Goal: Task Accomplishment & Management: Complete application form

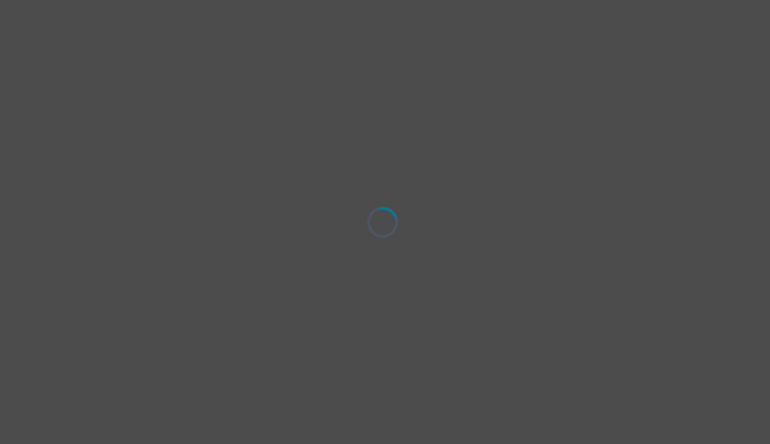
select select "[DEMOGRAPHIC_DATA]"
select select "she/her"
select select "Partnered"
select select "Doctorial degree"
select select "Facebook/Instagram Ads"
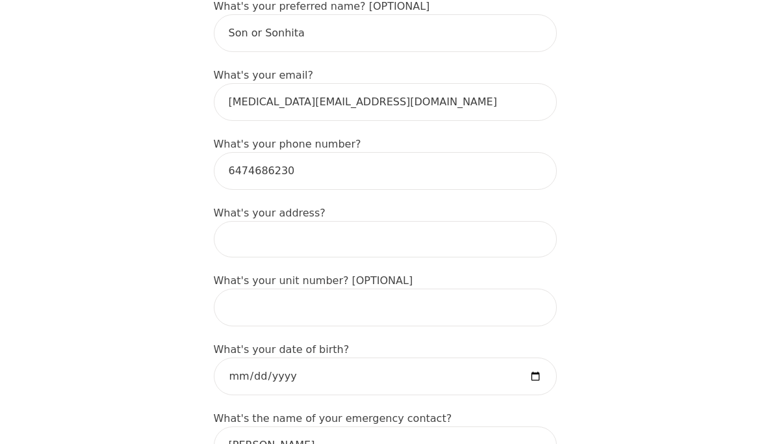
scroll to position [399, 0]
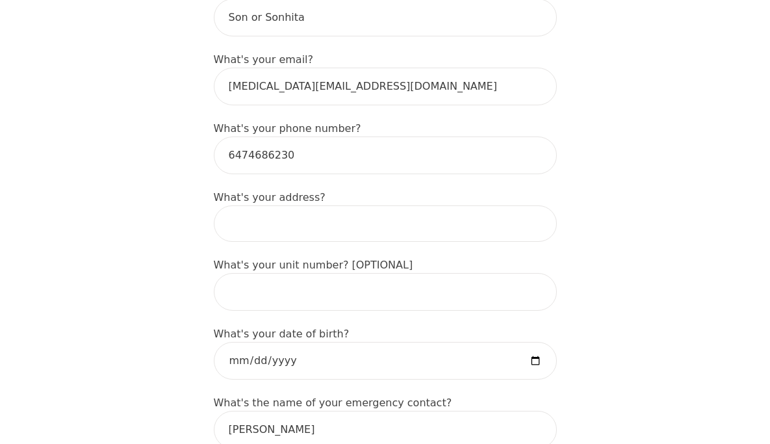
click at [324, 231] on input at bounding box center [385, 223] width 343 height 36
type input "[GEOGRAPHIC_DATA], [GEOGRAPHIC_DATA], [GEOGRAPHIC_DATA]"
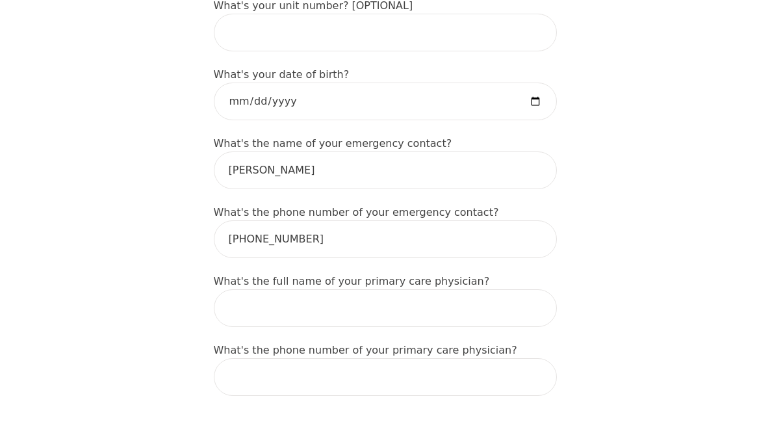
scroll to position [662, 0]
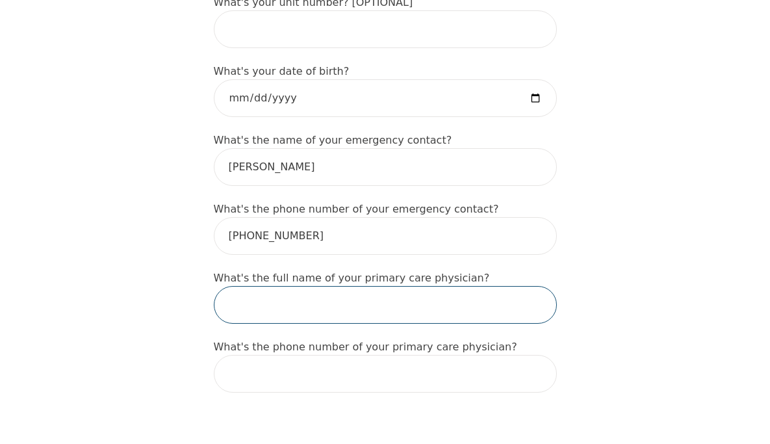
click at [348, 303] on input "text" at bounding box center [385, 305] width 343 height 38
type input "N/A"
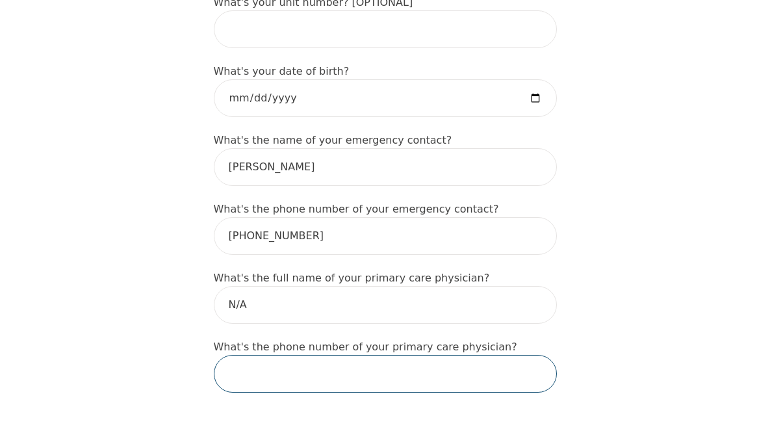
click at [324, 371] on input "tel" at bounding box center [385, 374] width 343 height 38
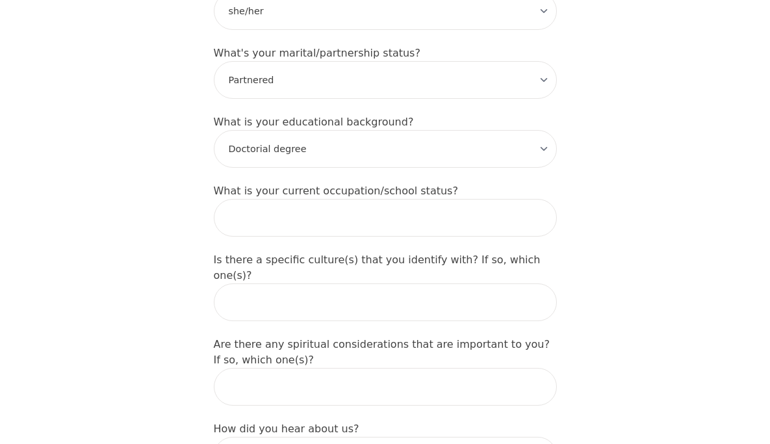
scroll to position [1263, 0]
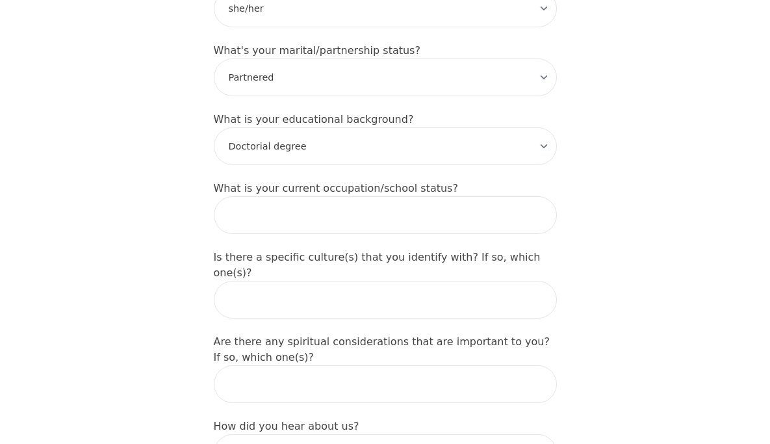
type input "N/A"
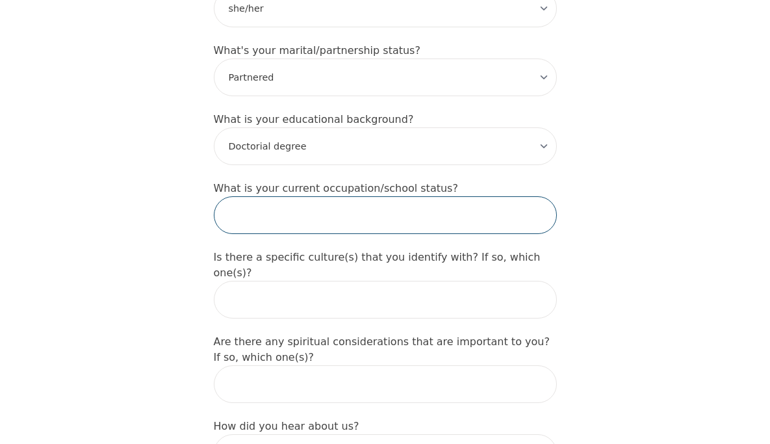
click at [336, 211] on input "text" at bounding box center [385, 215] width 343 height 38
type input "Working"
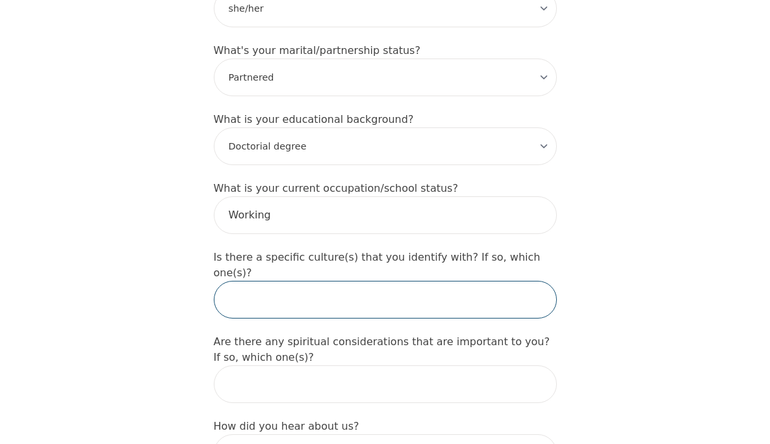
click at [329, 281] on input "text" at bounding box center [385, 300] width 343 height 38
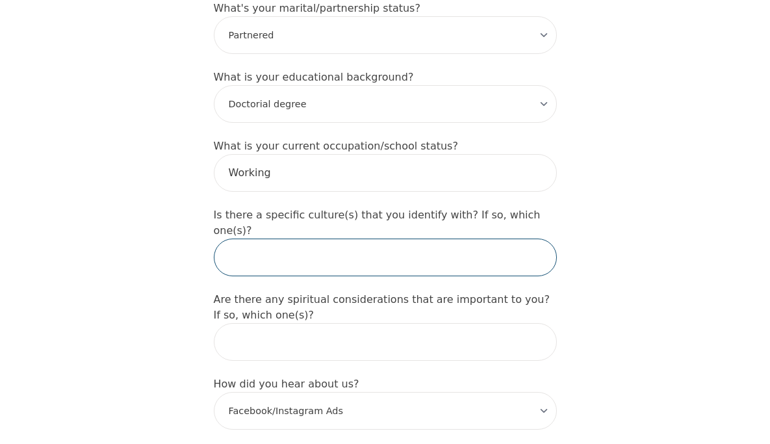
scroll to position [1308, 0]
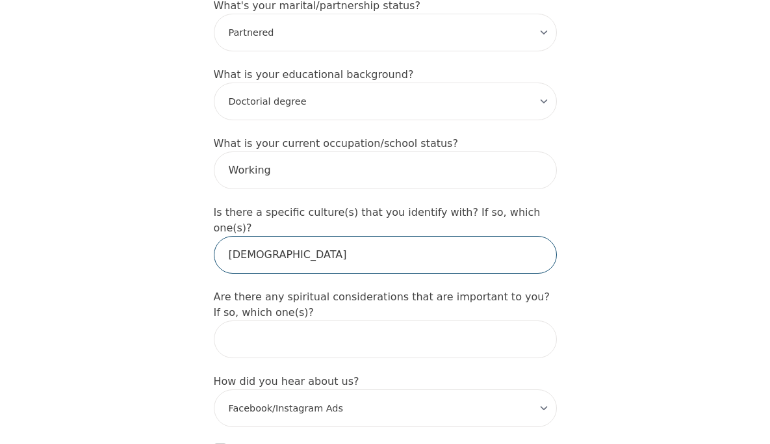
type input "[DEMOGRAPHIC_DATA]"
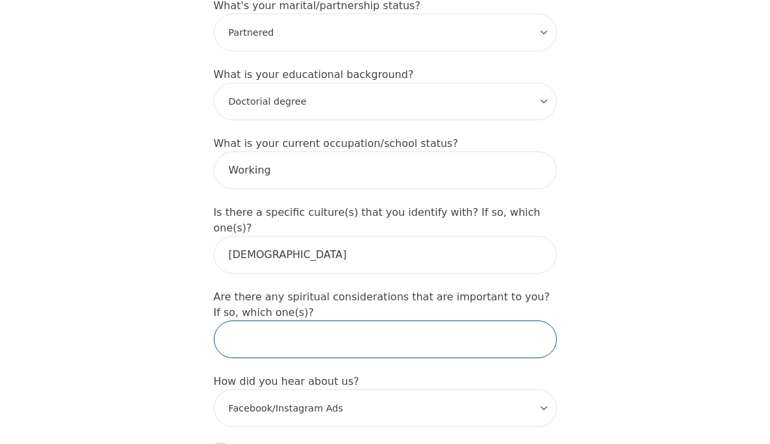
click at [311, 320] on input "text" at bounding box center [385, 339] width 343 height 38
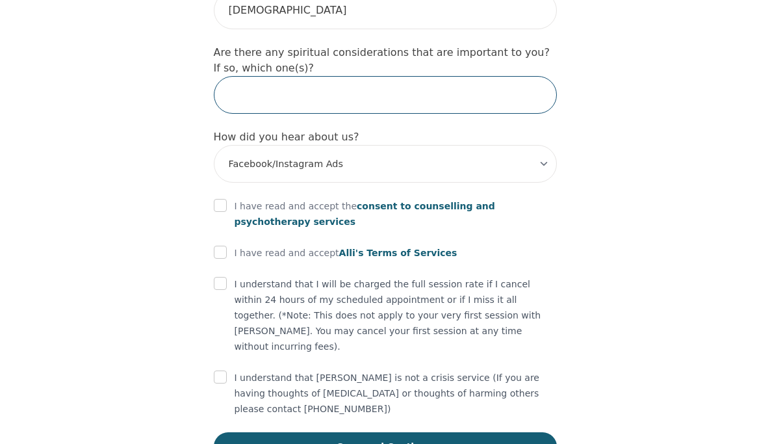
scroll to position [1556, 0]
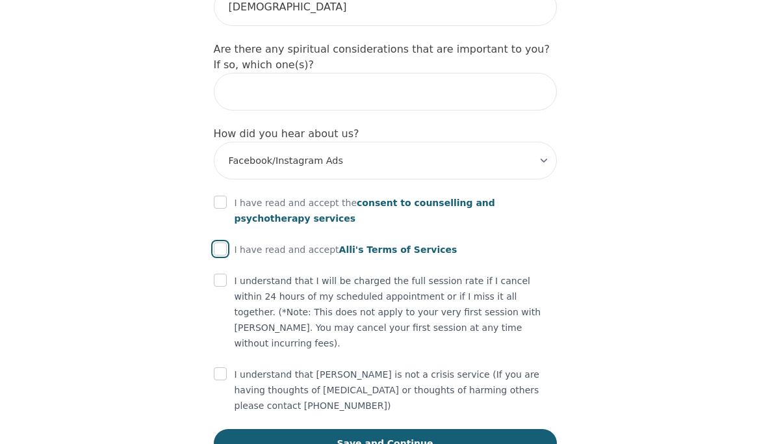
click at [220, 242] on input "checkbox" at bounding box center [220, 248] width 13 height 13
checkbox input "true"
click at [214, 196] on input "checkbox" at bounding box center [220, 202] width 13 height 13
checkbox input "true"
click at [219, 274] on input "checkbox" at bounding box center [220, 280] width 13 height 13
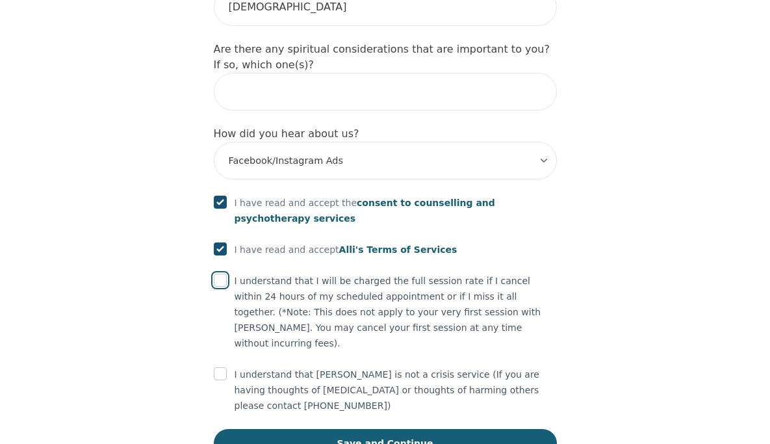
checkbox input "true"
click at [222, 367] on div at bounding box center [220, 375] width 13 height 16
click at [220, 367] on input "checkbox" at bounding box center [220, 373] width 13 height 13
checkbox input "true"
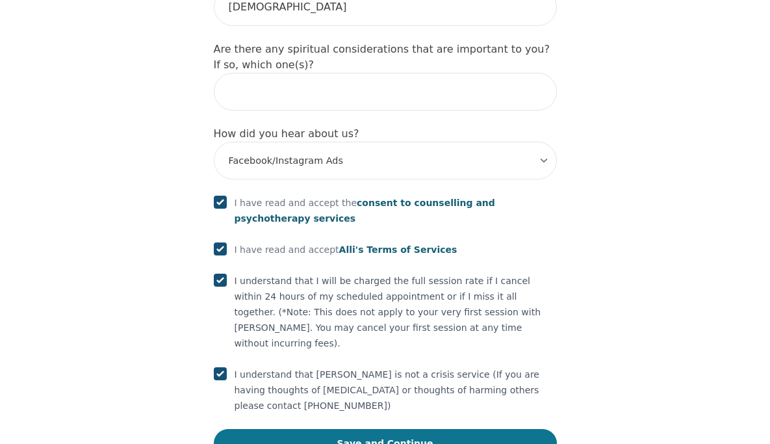
click at [374, 429] on button "Save and Continue" at bounding box center [385, 443] width 343 height 29
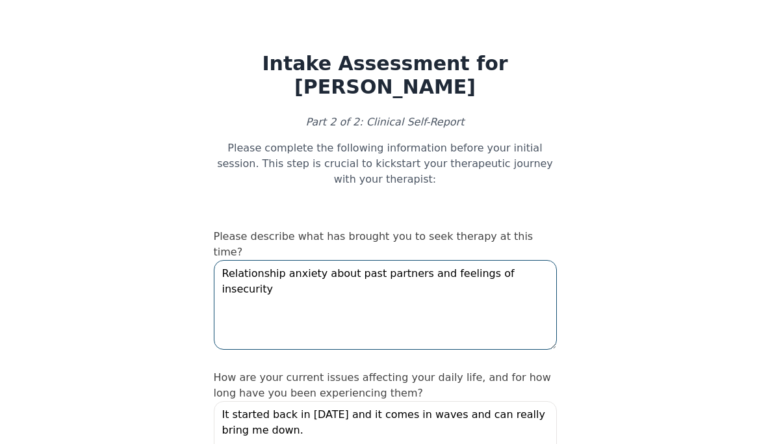
click at [222, 260] on textarea "Relationship anxiety about past partners and feelings of insecurity" at bounding box center [385, 305] width 343 height 90
click at [268, 275] on textarea "Previously: Relationship anxiety about past partners and feelings of insecurity" at bounding box center [385, 305] width 343 height 90
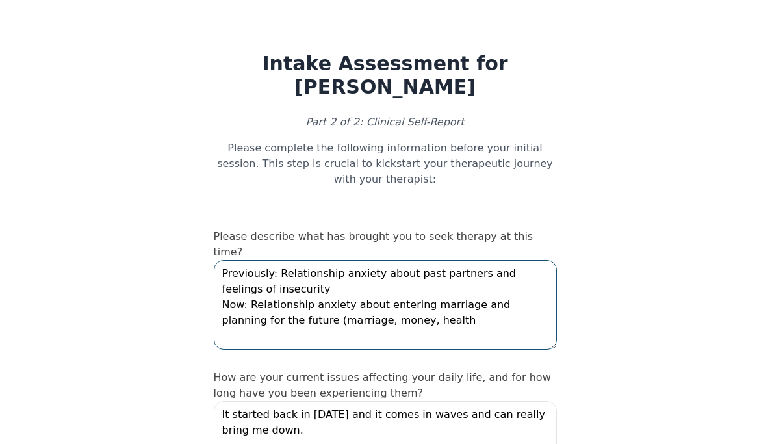
click at [406, 309] on textarea "Previously: Relationship anxiety about past partners and feelings of insecurity…" at bounding box center [385, 305] width 343 height 90
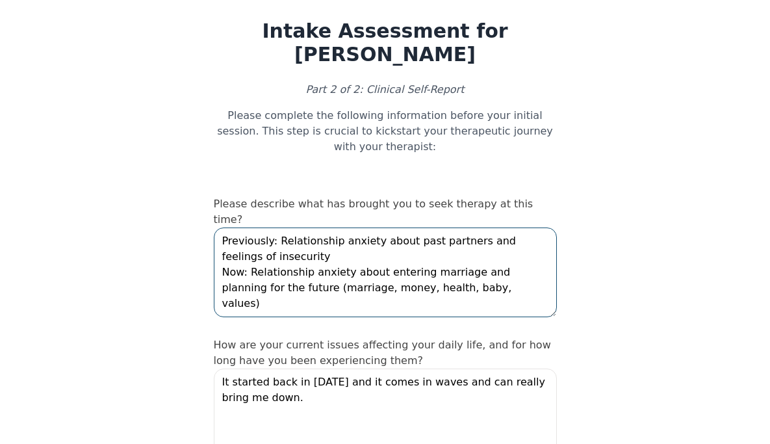
scroll to position [38, 0]
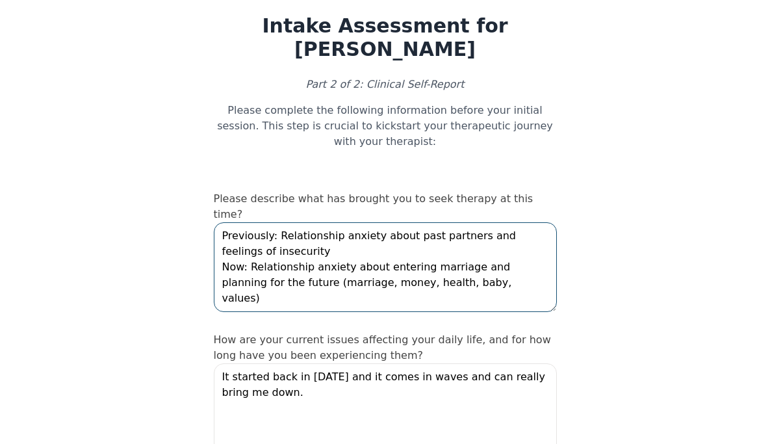
type textarea "Previously: Relationship anxiety about past partners and feelings of insecurity…"
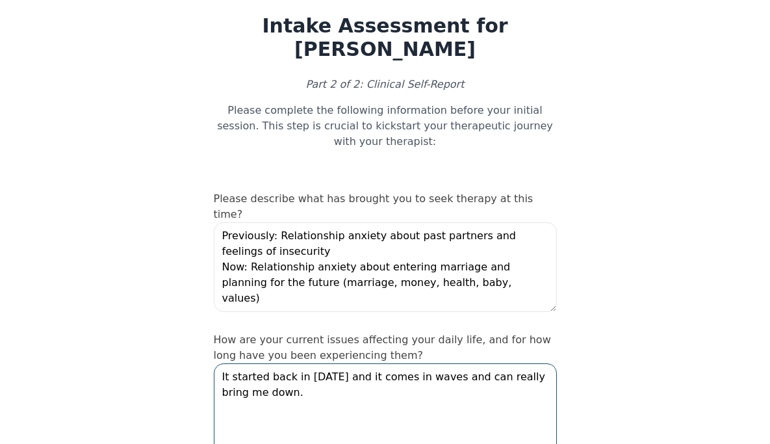
click at [471, 376] on textarea "It started back in [DATE] and it comes in waves and can really bring me down." at bounding box center [385, 408] width 343 height 90
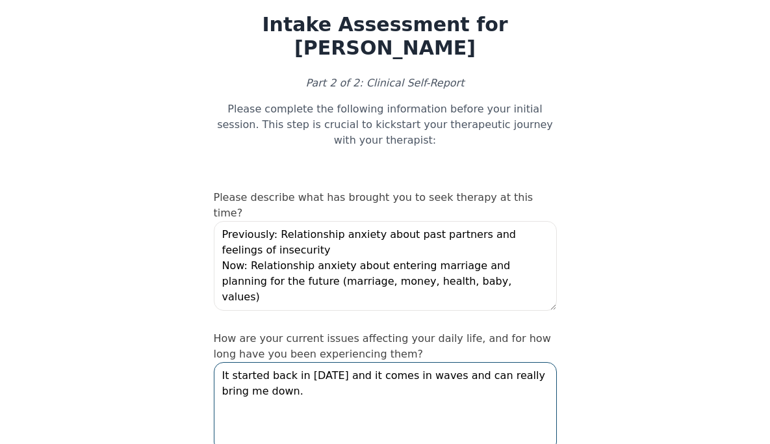
scroll to position [43, 0]
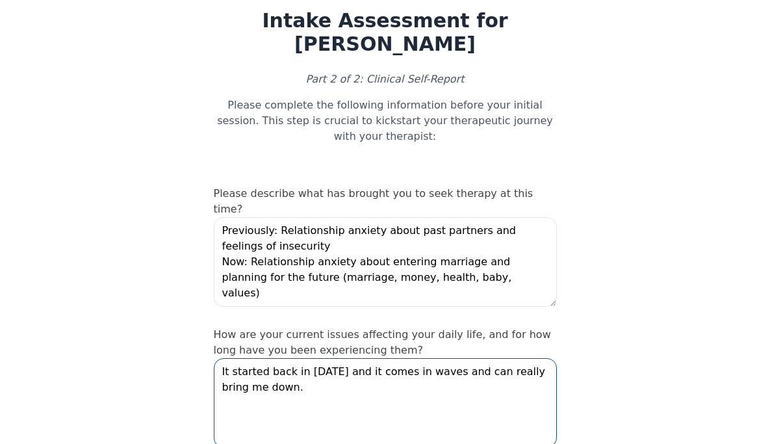
click at [221, 358] on textarea "It started back in [DATE] and it comes in waves and can really bring me down." at bounding box center [385, 403] width 343 height 90
click at [324, 378] on textarea "Previous: It started back in [DATE] and it comes in waves and can really bring …" at bounding box center [385, 403] width 343 height 90
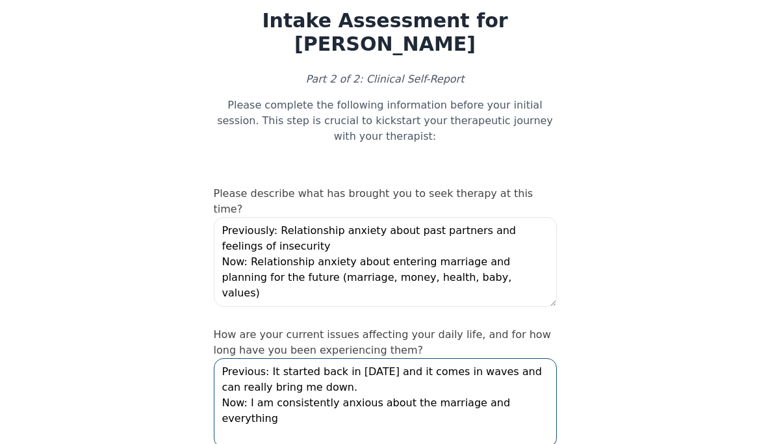
drag, startPoint x: 328, startPoint y: 389, endPoint x: 272, endPoint y: 390, distance: 55.3
click at [272, 390] on textarea "Previous: It started back in [DATE] and it comes in waves and can really bring …" at bounding box center [385, 403] width 343 height 90
click at [547, 389] on textarea "Previous: It started back in [DATE] and it comes in waves and can really bring …" at bounding box center [385, 403] width 343 height 90
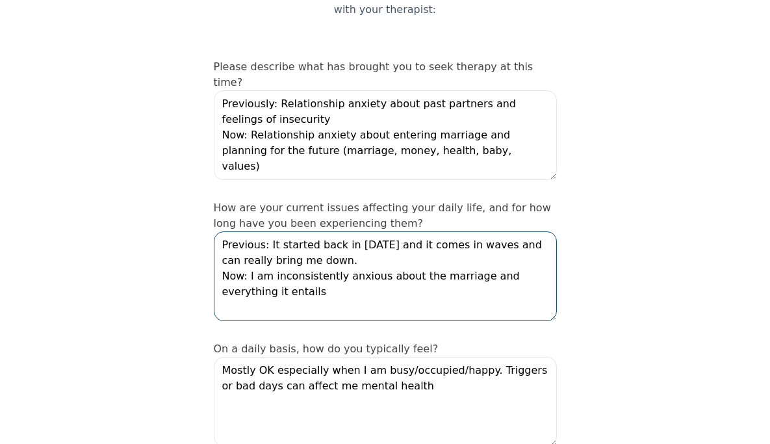
scroll to position [198, 0]
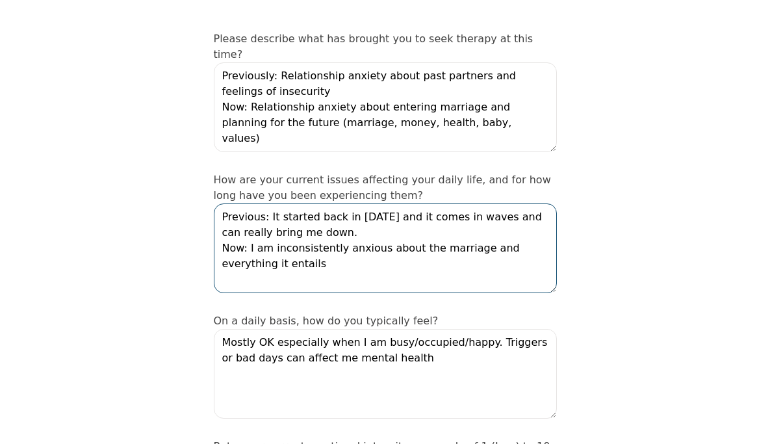
type textarea "Previous: It started back in [DATE] and it comes in waves and can really bring …"
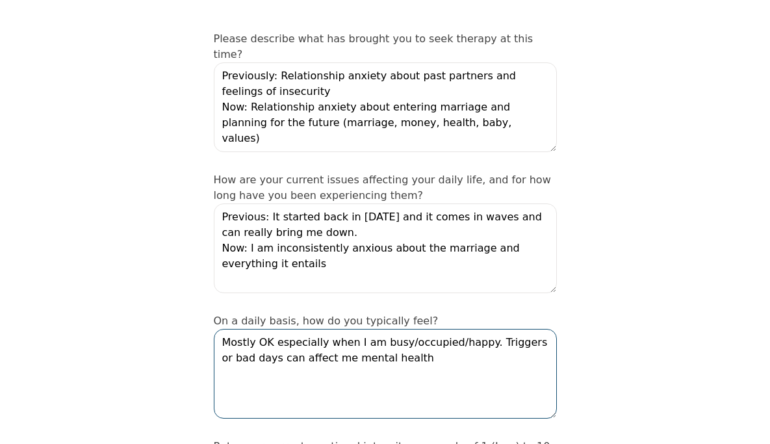
click at [523, 378] on textarea "Mostly OK especially when I am busy/occupied/happy. Triggers or bad days can af…" at bounding box center [385, 374] width 343 height 90
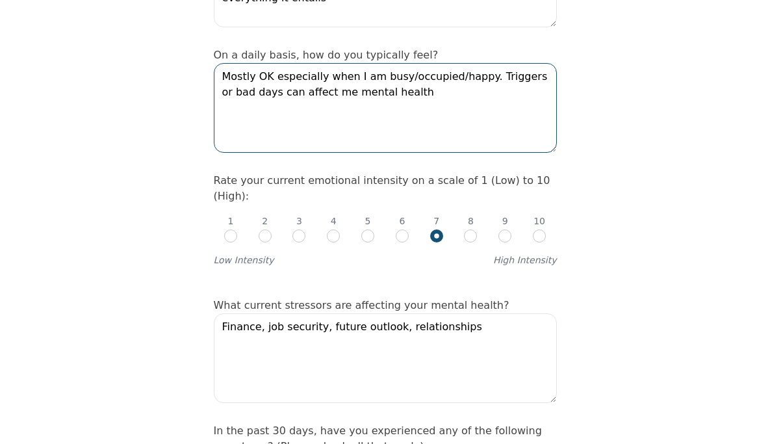
scroll to position [467, 0]
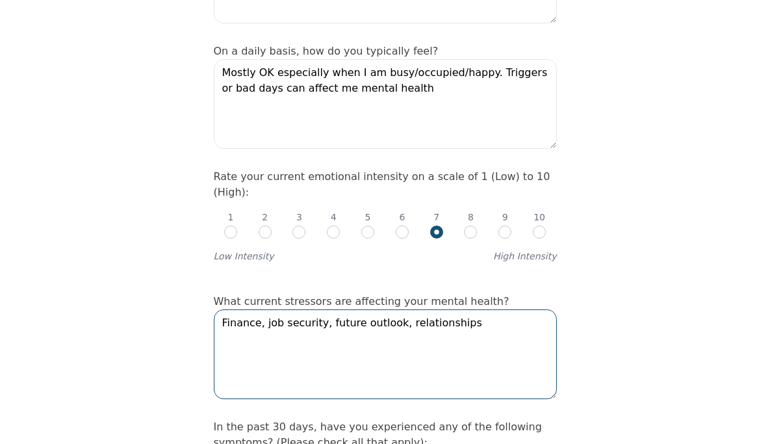
click at [394, 309] on textarea "Finance, job security, future outlook, relationships" at bounding box center [385, 354] width 343 height 90
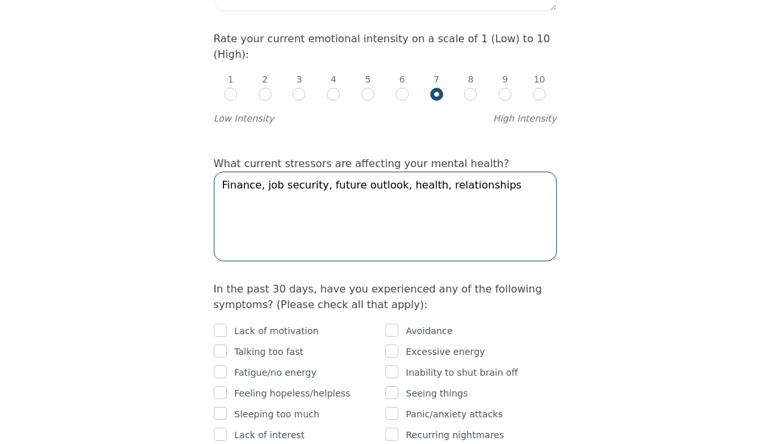
scroll to position [596, 0]
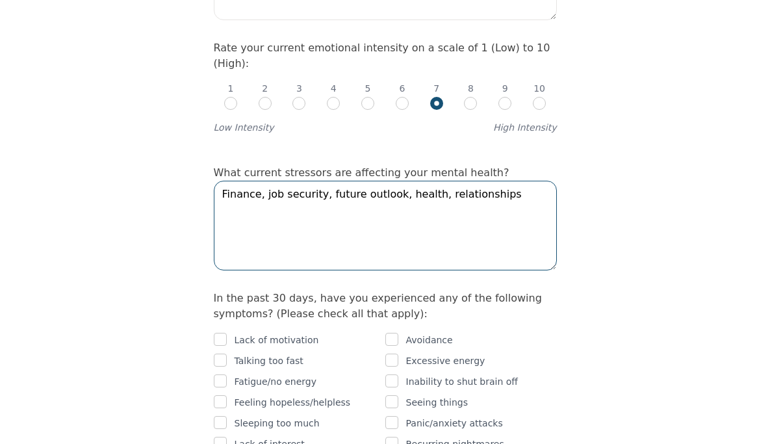
type textarea "Finance, job security, future outlook, health, relationships"
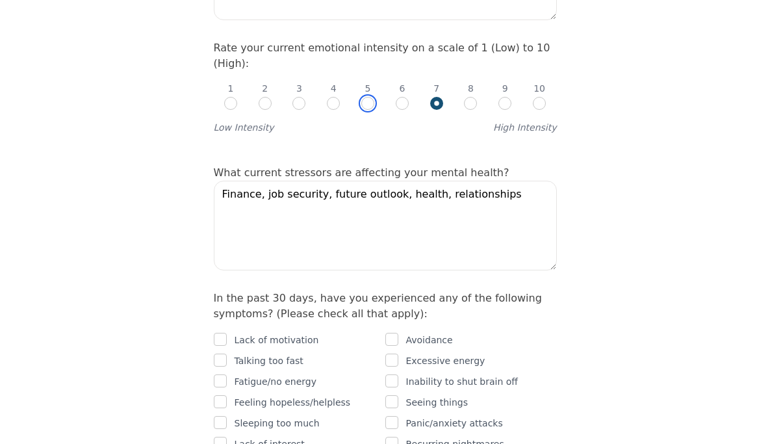
click at [372, 97] on input "radio" at bounding box center [367, 103] width 13 height 13
radio input "true"
radio input "false"
click at [402, 97] on input "radio" at bounding box center [402, 103] width 13 height 13
radio input "true"
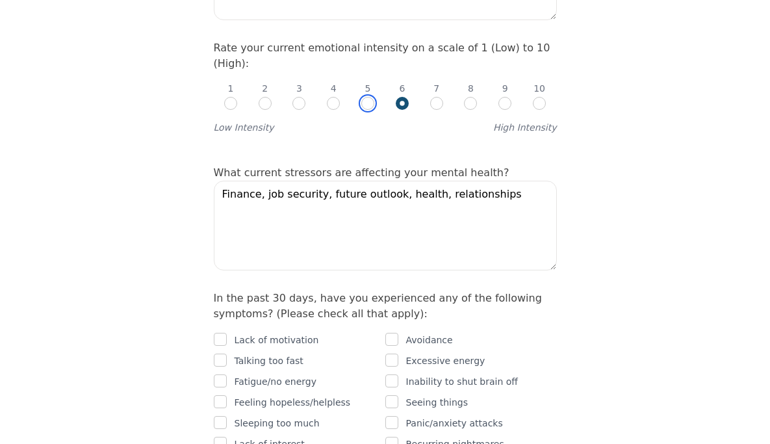
click at [370, 97] on input "radio" at bounding box center [367, 103] width 13 height 13
radio input "true"
radio input "false"
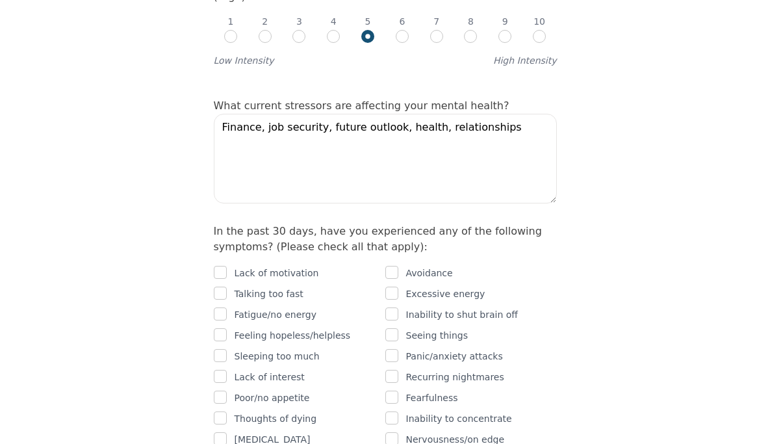
scroll to position [664, 0]
click at [391, 264] on input "checkbox" at bounding box center [391, 270] width 13 height 13
checkbox input "true"
click at [287, 368] on p "Lack of interest" at bounding box center [270, 376] width 70 height 16
click at [276, 368] on p "Lack of interest" at bounding box center [270, 376] width 70 height 16
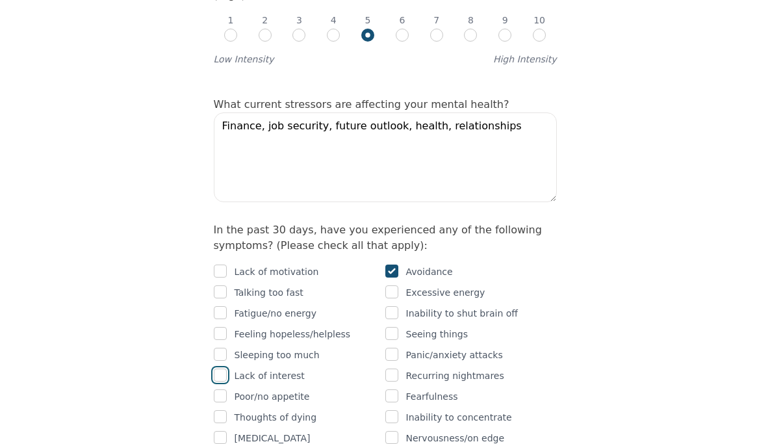
click at [220, 368] on input "checkbox" at bounding box center [220, 374] width 13 height 13
checkbox input "true"
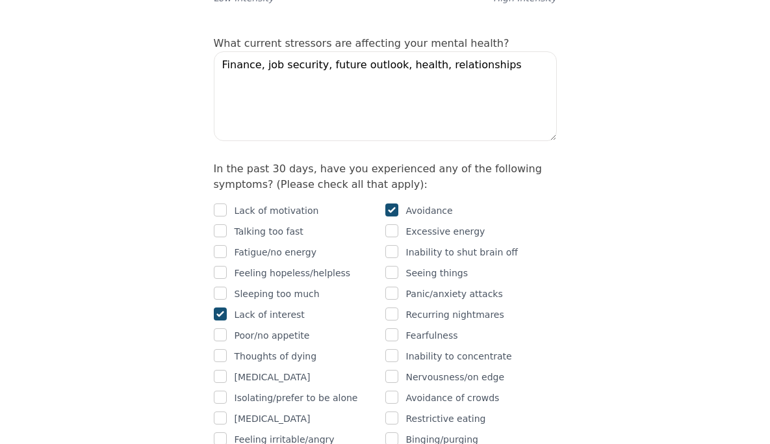
scroll to position [729, 0]
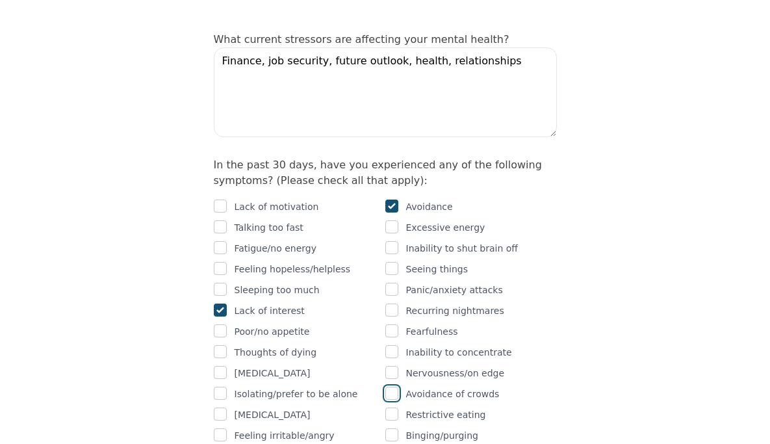
click at [390, 387] on input "checkbox" at bounding box center [391, 393] width 13 height 13
checkbox input "true"
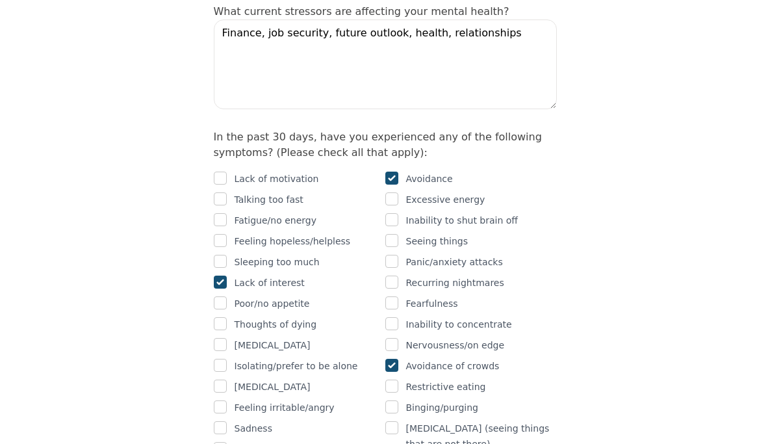
scroll to position [767, 0]
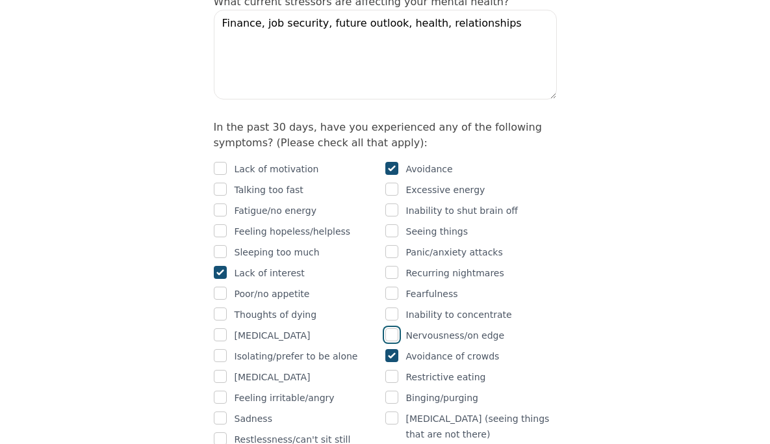
click at [396, 328] on input "checkbox" at bounding box center [391, 334] width 13 height 13
checkbox input "true"
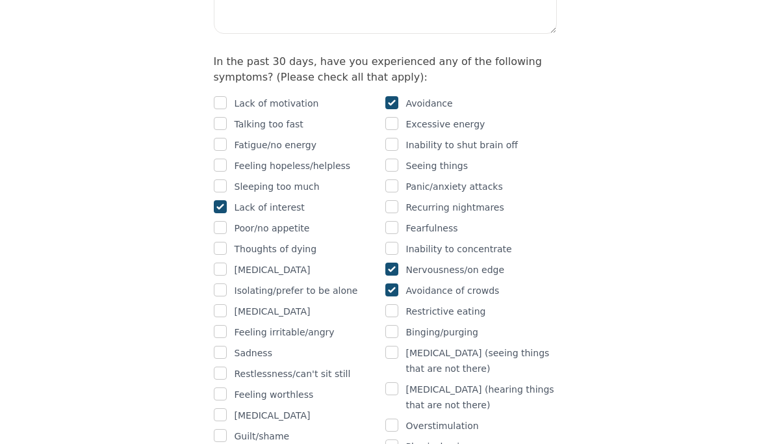
scroll to position [834, 0]
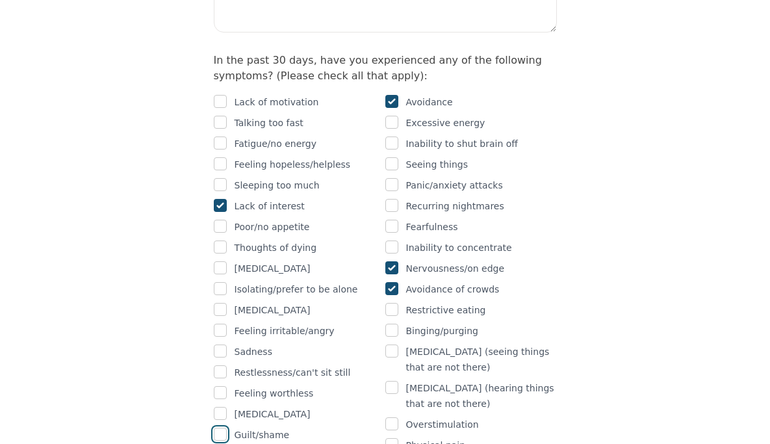
click at [226, 428] on input "checkbox" at bounding box center [220, 434] width 13 height 13
checkbox input "true"
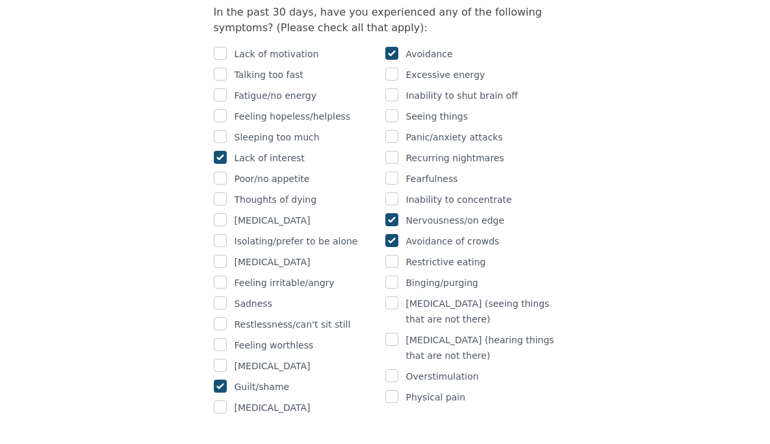
scroll to position [884, 0]
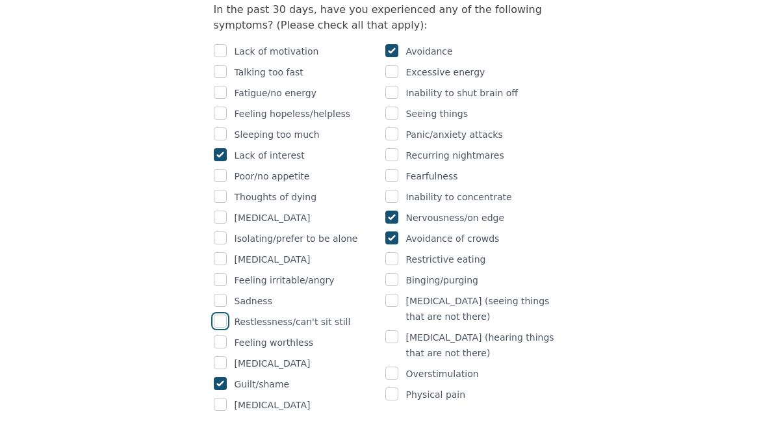
click at [222, 315] on input "checkbox" at bounding box center [220, 321] width 13 height 13
checkbox input "true"
click at [226, 335] on input "checkbox" at bounding box center [220, 341] width 13 height 13
checkbox input "true"
click at [226, 293] on div "Sadness" at bounding box center [300, 301] width 172 height 16
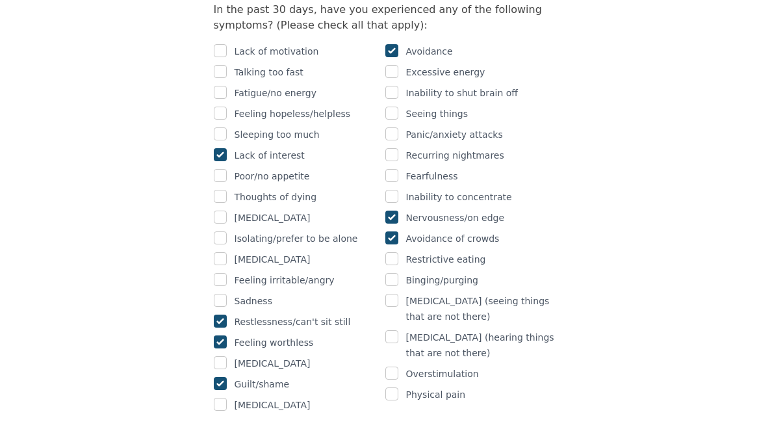
scroll to position [882, 0]
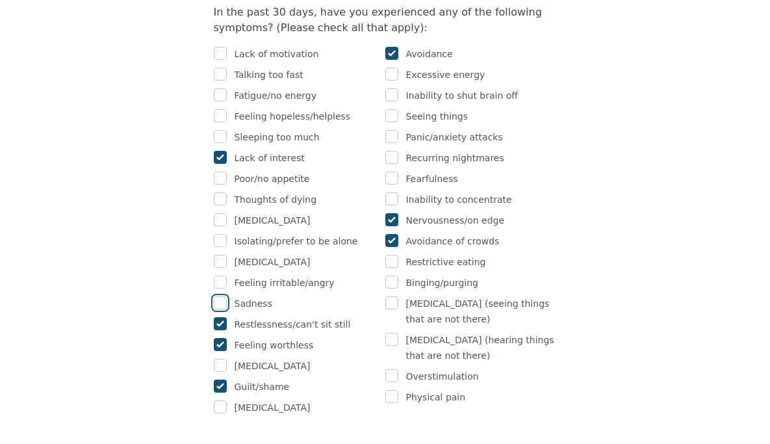
click at [224, 296] on input "checkbox" at bounding box center [220, 302] width 13 height 13
checkbox input "true"
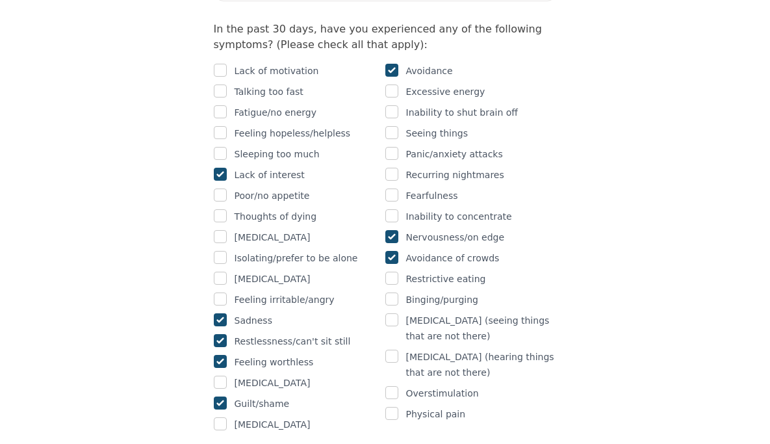
scroll to position [863, 0]
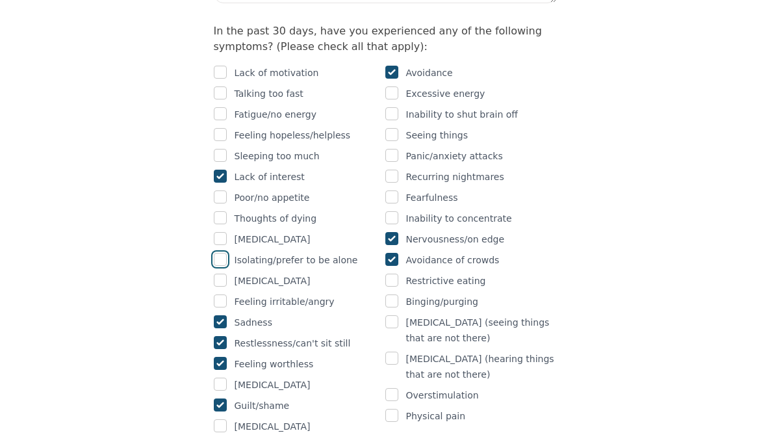
click at [220, 253] on input "checkbox" at bounding box center [220, 259] width 13 height 13
checkbox input "true"
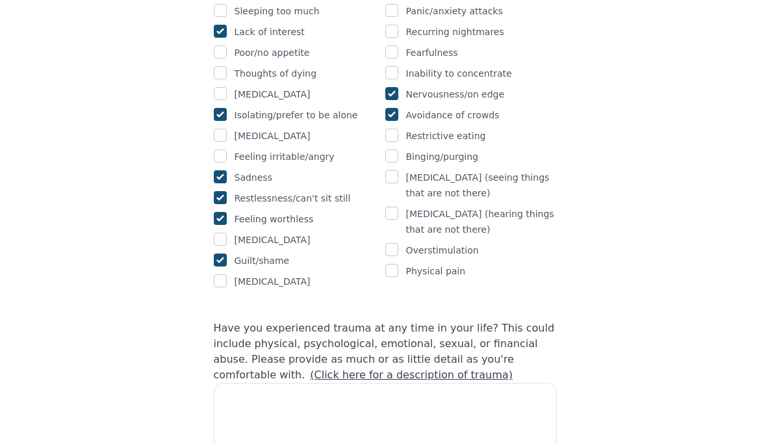
scroll to position [1010, 0]
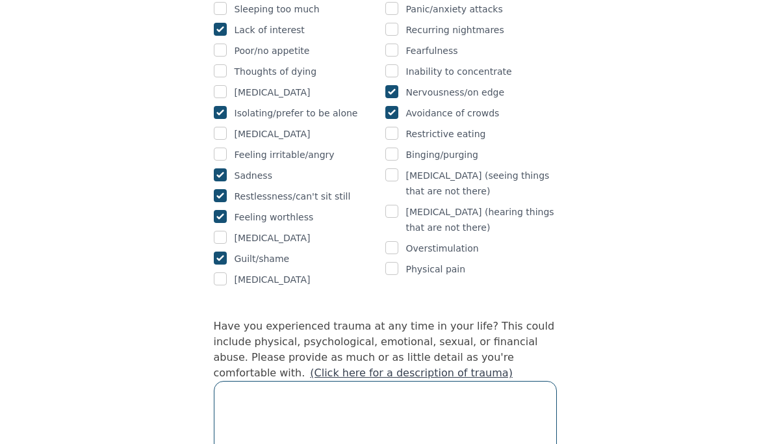
click at [443, 400] on textarea at bounding box center [385, 426] width 343 height 90
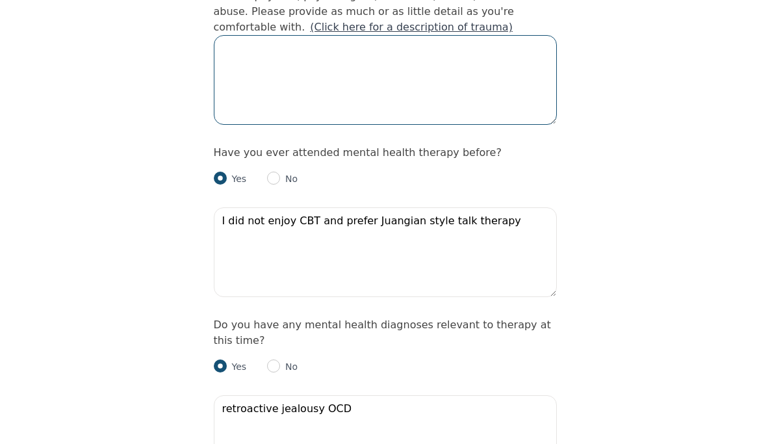
scroll to position [1356, 0]
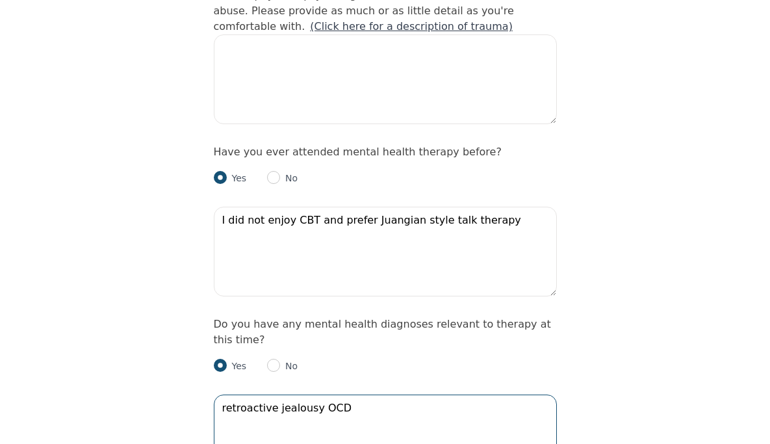
click at [449, 394] on textarea "retroactive jealousy OCD" at bounding box center [385, 439] width 343 height 90
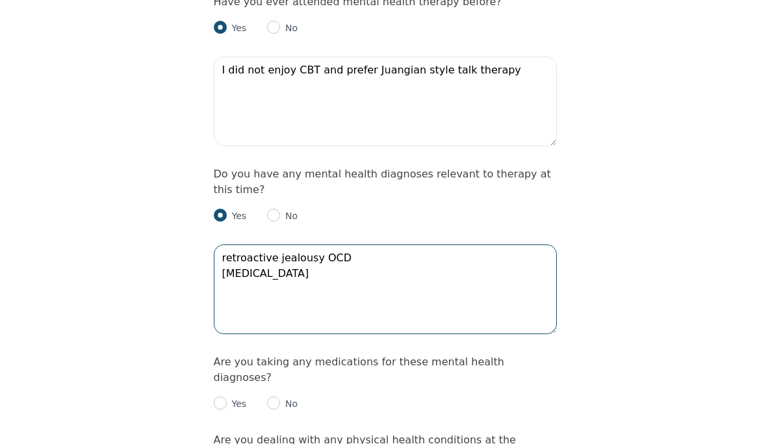
scroll to position [1524, 0]
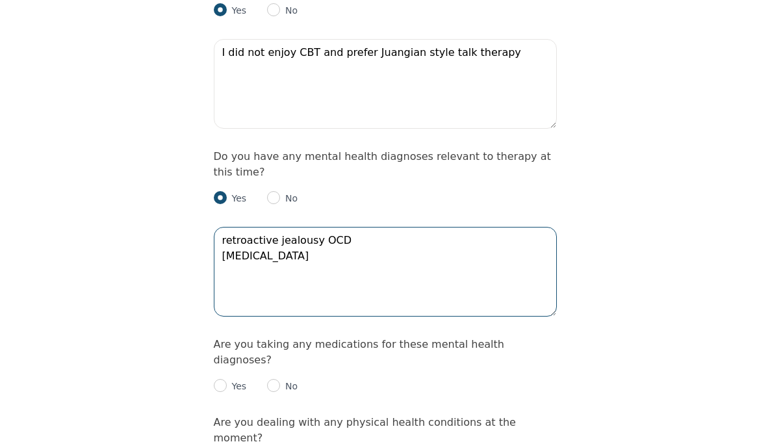
type textarea "retroactive jealousy OCD [MEDICAL_DATA]"
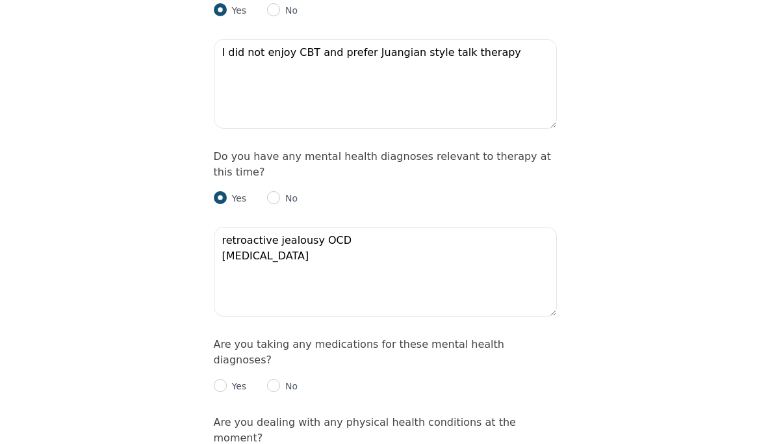
click at [283, 380] on p "No" at bounding box center [289, 386] width 18 height 13
click at [281, 380] on p "No" at bounding box center [289, 386] width 18 height 13
click at [275, 379] on input "radio" at bounding box center [273, 385] width 13 height 13
radio input "true"
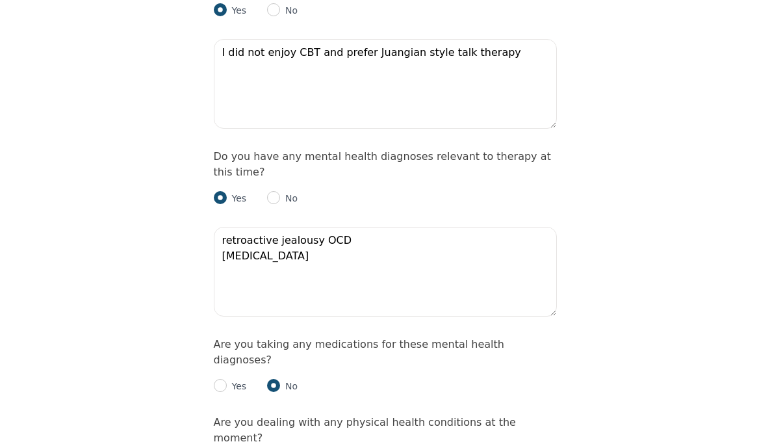
radio input "true"
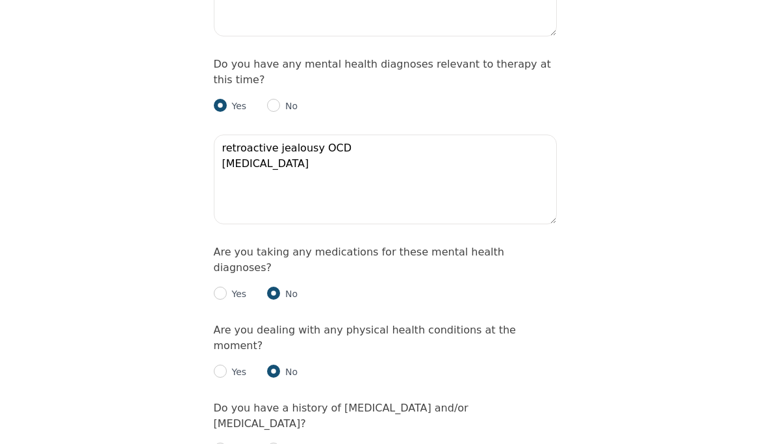
scroll to position [1624, 0]
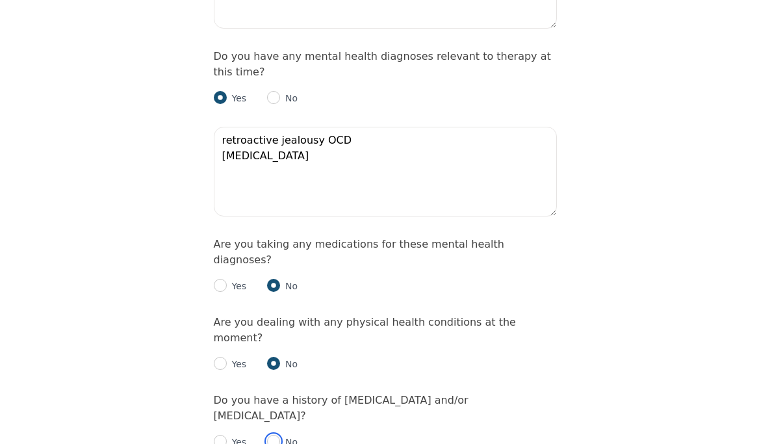
click at [273, 435] on input "radio" at bounding box center [273, 441] width 13 height 13
radio input "true"
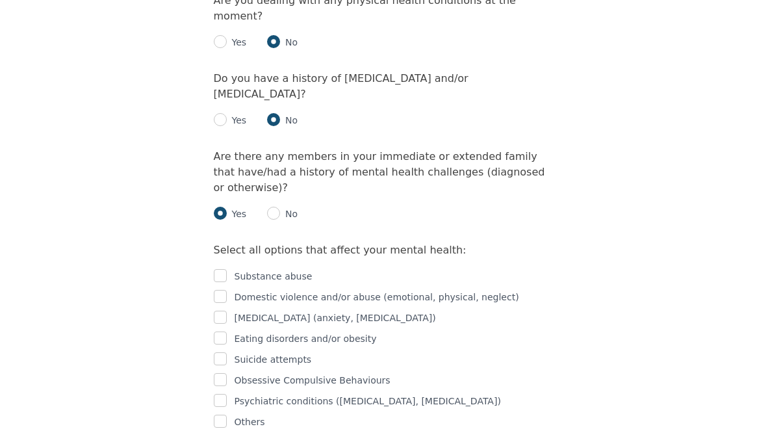
scroll to position [1948, 0]
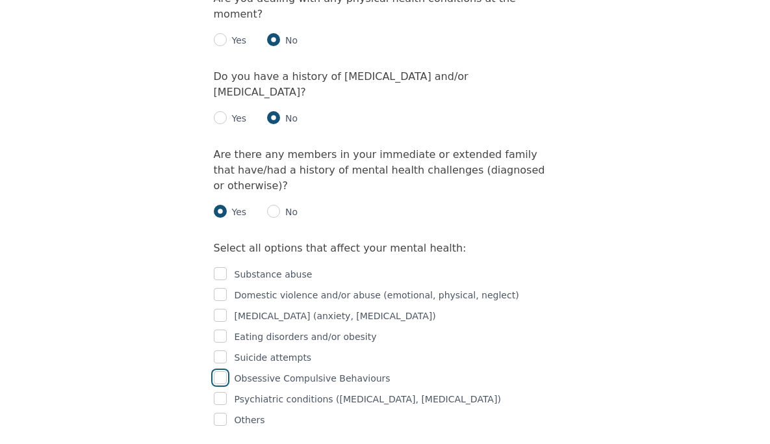
click at [222, 371] on input "checkbox" at bounding box center [220, 377] width 13 height 13
checkbox input "true"
click at [225, 309] on input "checkbox" at bounding box center [220, 315] width 13 height 13
checkbox input "true"
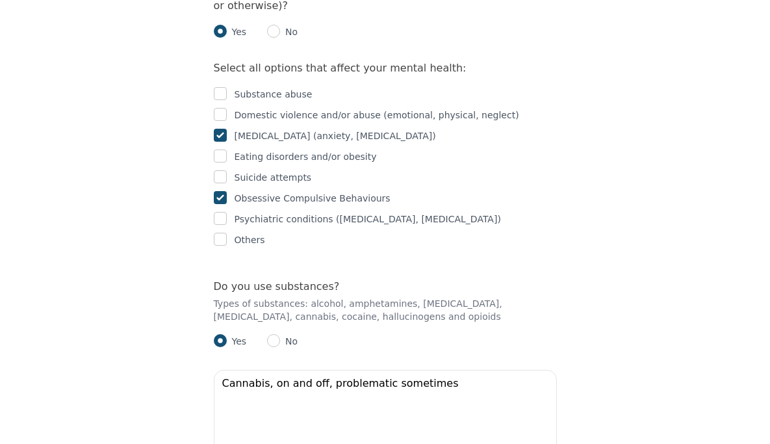
scroll to position [2129, 0]
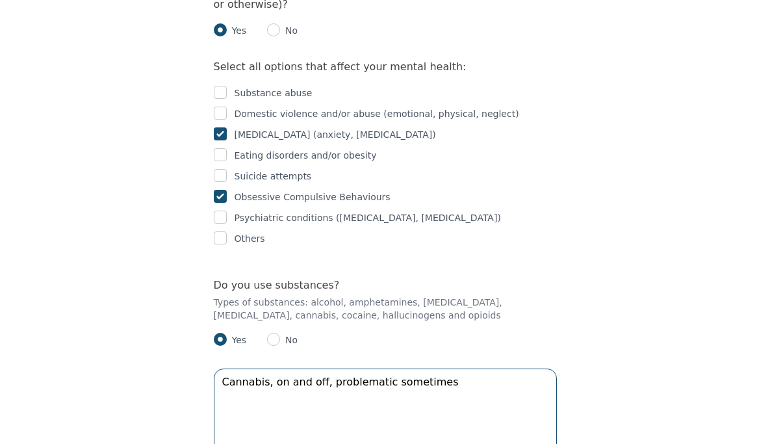
click at [324, 368] on textarea "Cannabis, on and off, problematic sometimes" at bounding box center [385, 413] width 343 height 90
drag, startPoint x: 404, startPoint y: 300, endPoint x: 479, endPoint y: 296, distance: 75.5
click at [480, 368] on textarea "Cannabis, on and off, not problematic sometimes" at bounding box center [385, 413] width 343 height 90
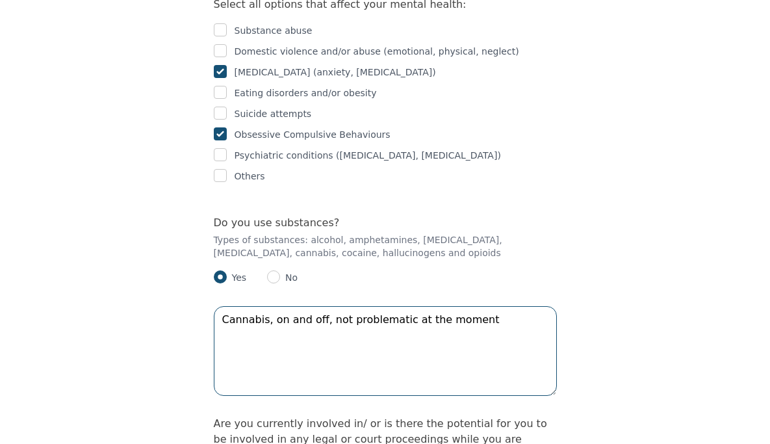
scroll to position [2218, 0]
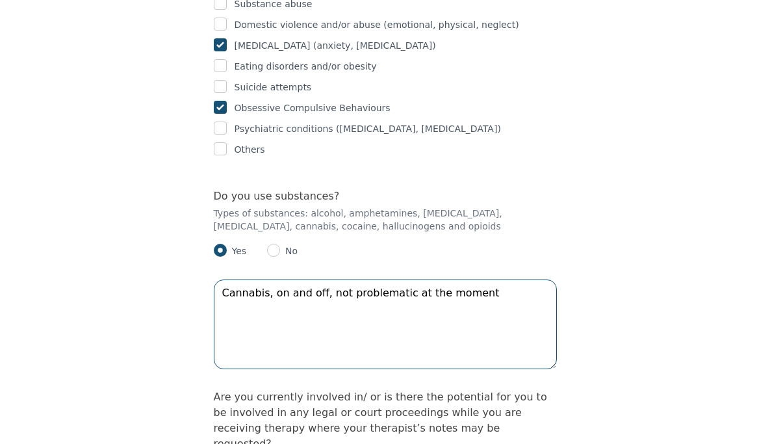
drag, startPoint x: 272, startPoint y: 211, endPoint x: 318, endPoint y: 211, distance: 45.5
click at [318, 279] on textarea "Cannabis, on and off, not problematic at the moment" at bounding box center [385, 324] width 343 height 90
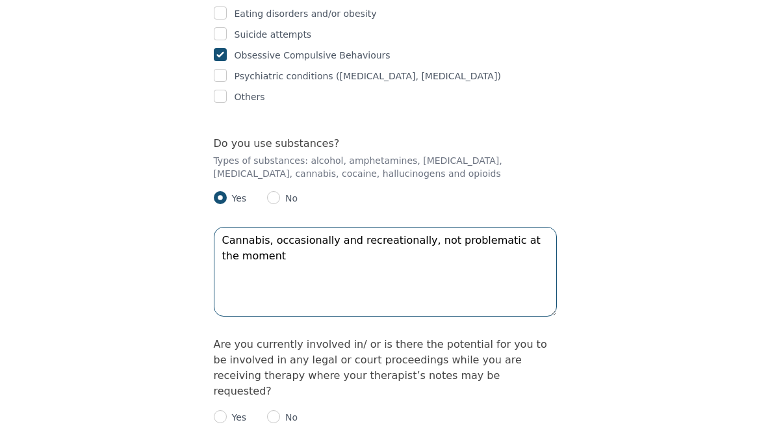
scroll to position [2321, 0]
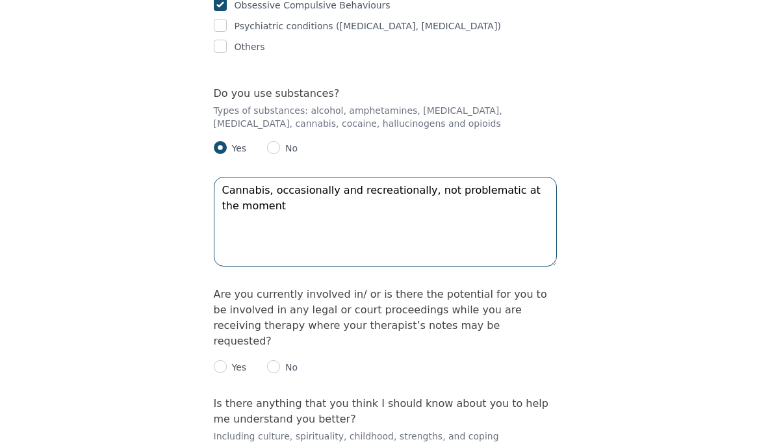
type textarea "Cannabis, occasionally and recreationally, not problematic at the moment"
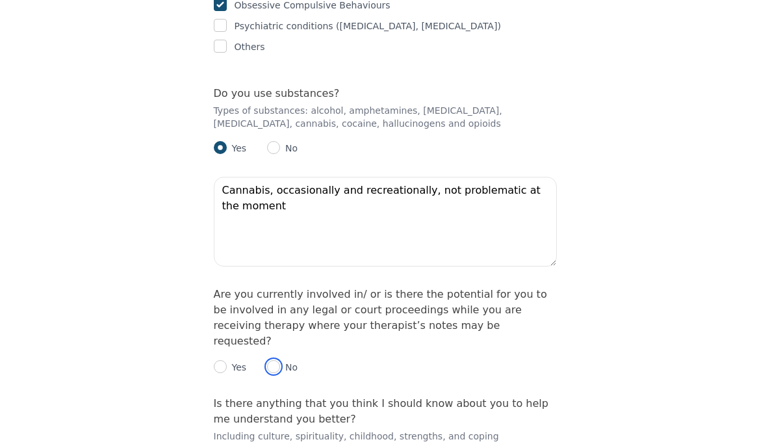
click at [277, 360] on input "radio" at bounding box center [273, 366] width 13 height 13
radio input "true"
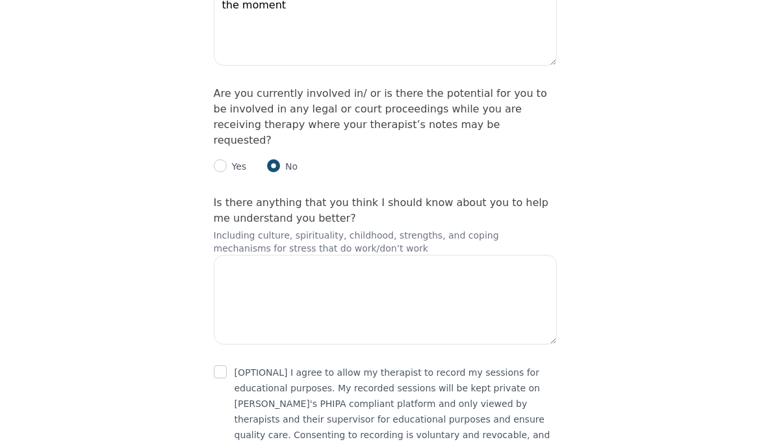
scroll to position [2533, 0]
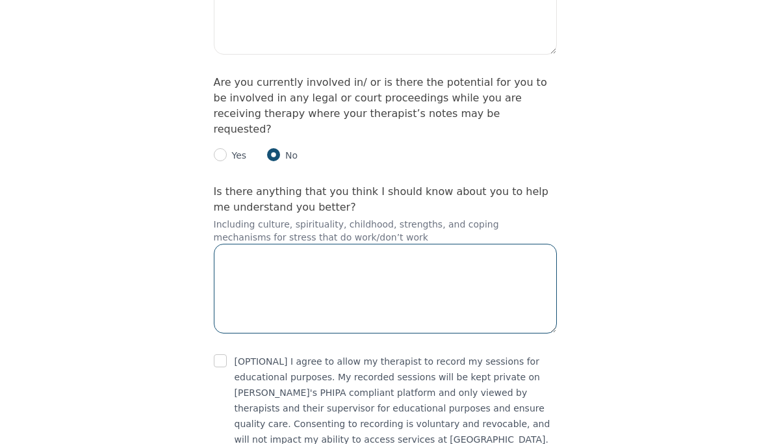
click at [298, 244] on textarea at bounding box center [385, 289] width 343 height 90
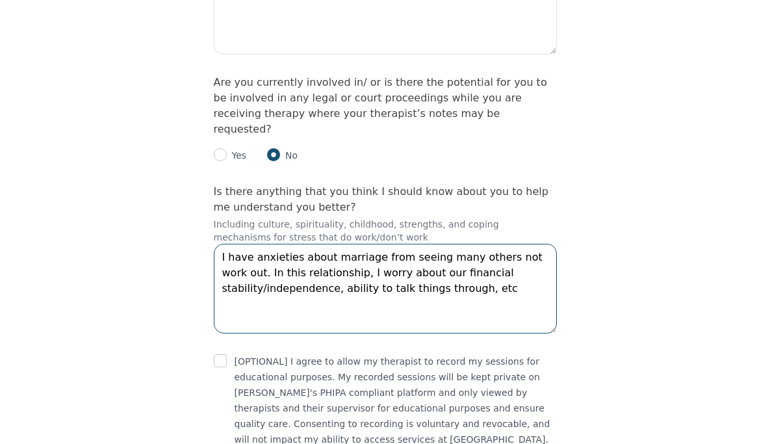
click at [332, 244] on textarea "I have anxieties about marriage from seeing many others not work out. In this r…" at bounding box center [385, 289] width 343 height 90
click at [492, 244] on textarea "I have anxieties about marriage from seeing many others not work out. In this r…" at bounding box center [385, 289] width 343 height 90
click at [443, 244] on textarea "I have anxieties about marriage from seeing many others not work out. In this r…" at bounding box center [385, 289] width 343 height 90
click at [335, 244] on textarea "I have anxieties about marriage from seeing many others not work out. In this r…" at bounding box center [385, 289] width 343 height 90
type textarea "I have anxieties about marriage from seeing many others not work out. In this r…"
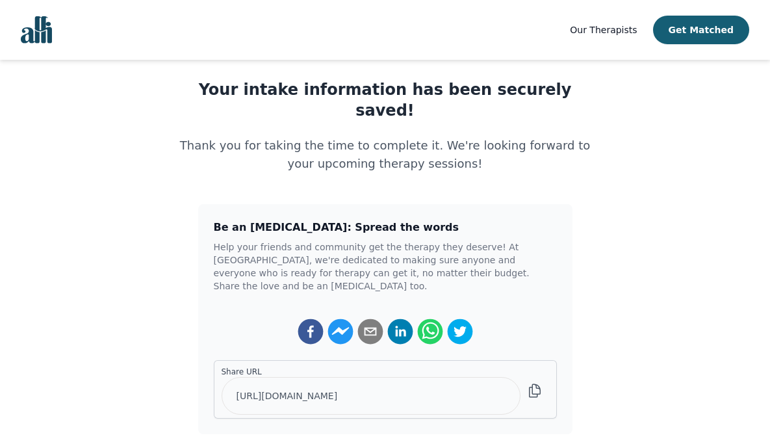
scroll to position [168, 0]
